Goal: Navigation & Orientation: Go to known website

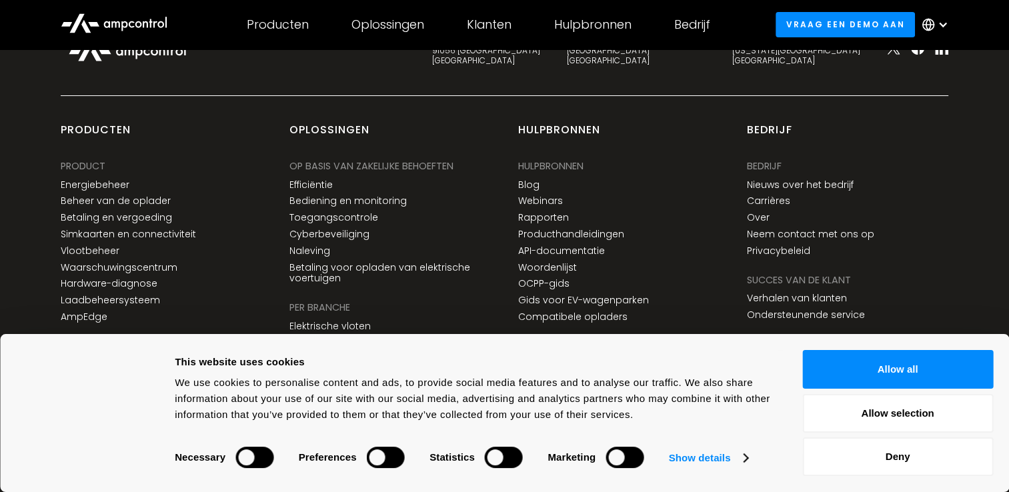
scroll to position [5142, 0]
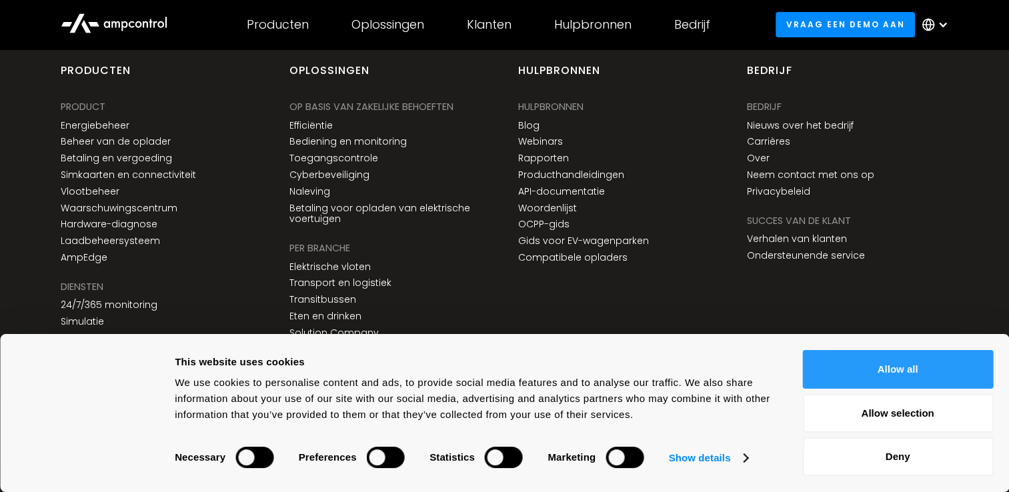
click at [896, 369] on button "Allow all" at bounding box center [897, 369] width 191 height 39
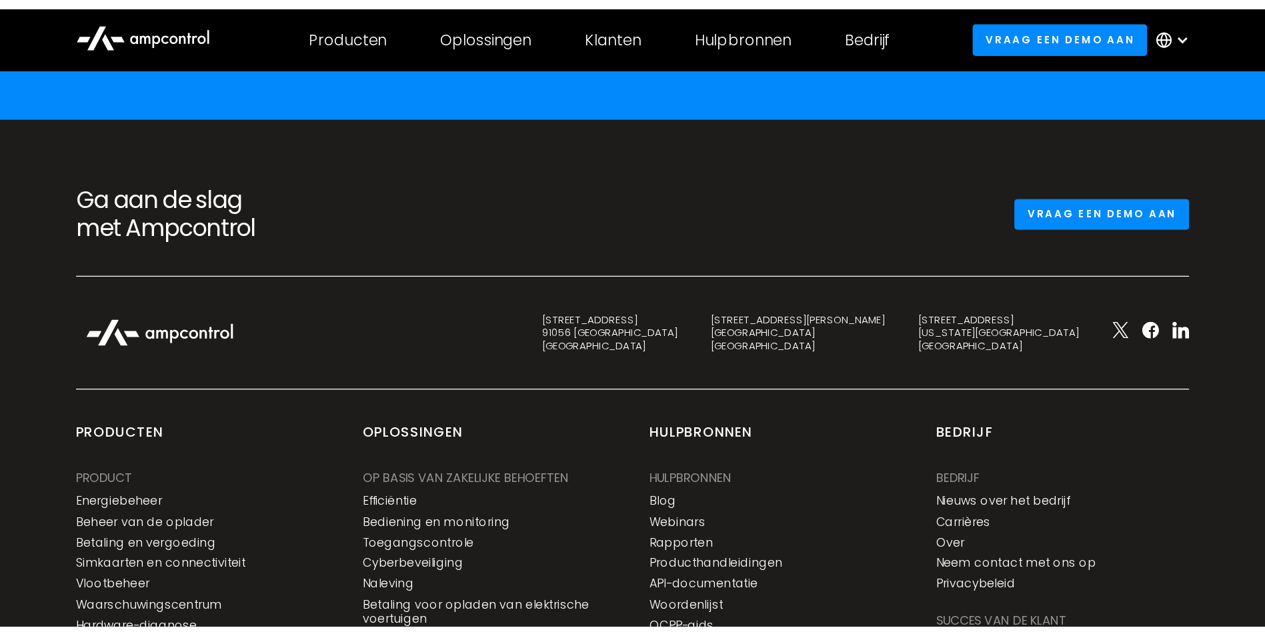
scroll to position [4875, 0]
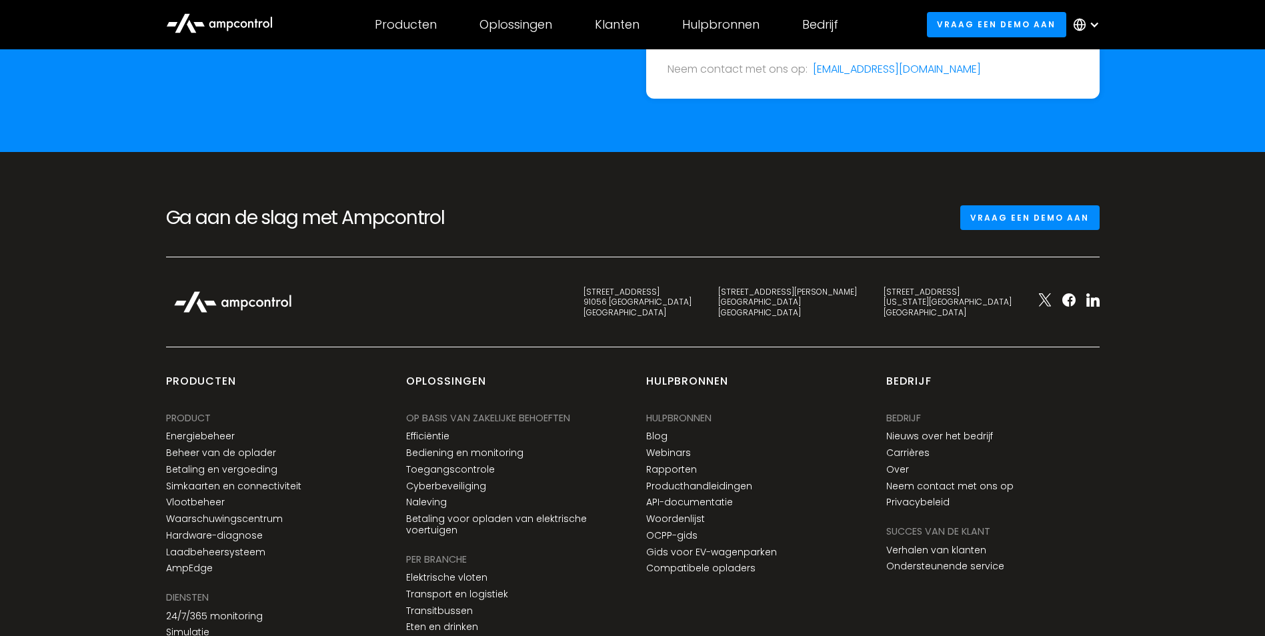
click at [223, 31] on icon at bounding box center [219, 22] width 107 height 31
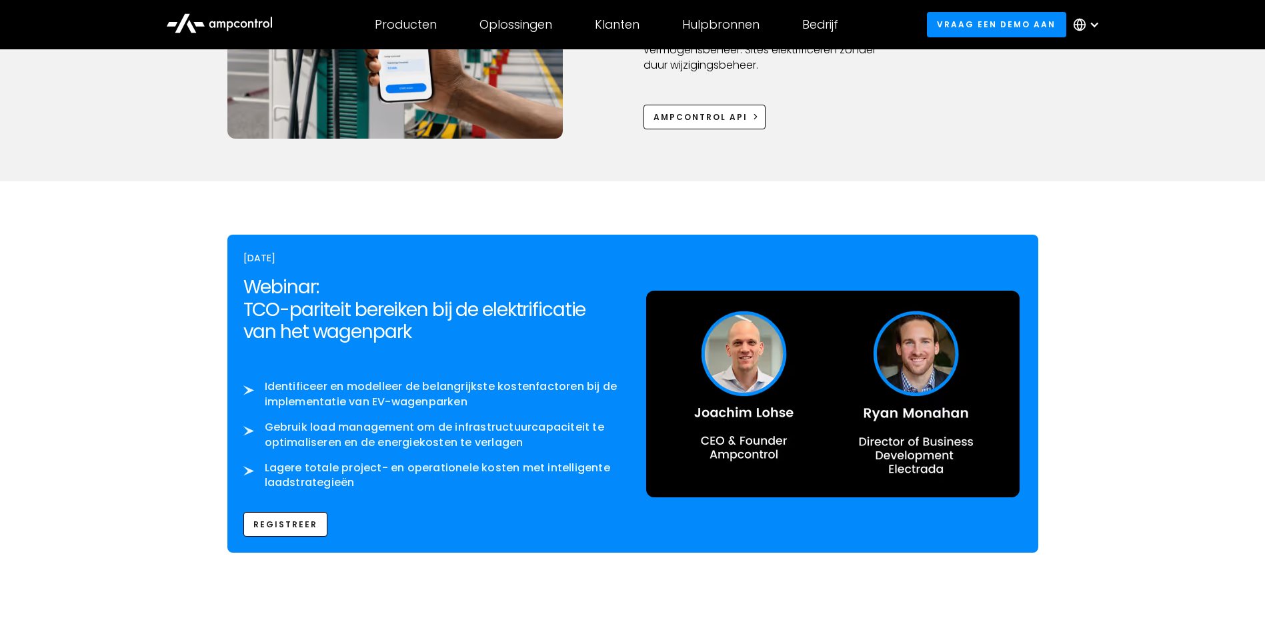
scroll to position [2000, 0]
